Goal: Navigation & Orientation: Find specific page/section

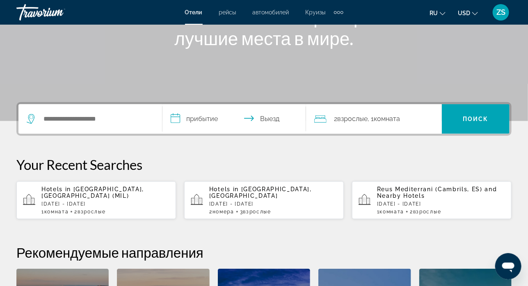
scroll to position [52, 0]
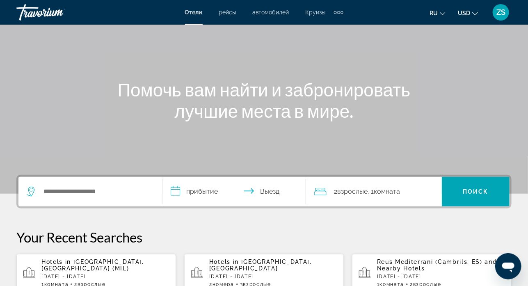
click at [337, 14] on div "Extra navigation items" at bounding box center [338, 12] width 9 height 12
click at [156, 55] on div "Main content" at bounding box center [264, 71] width 528 height 246
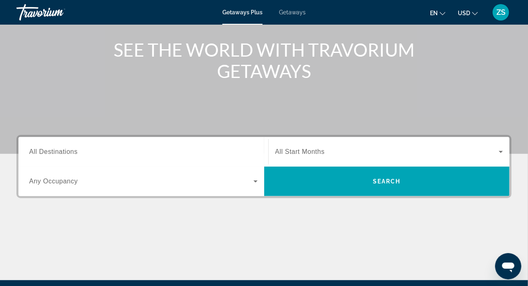
scroll to position [92, 0]
click at [287, 9] on span "Getaways" at bounding box center [292, 12] width 27 height 7
